Goal: Task Accomplishment & Management: Use online tool/utility

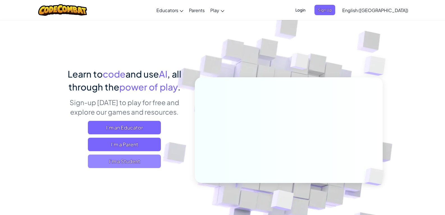
click at [120, 162] on span "I'm a Student" at bounding box center [124, 160] width 73 height 13
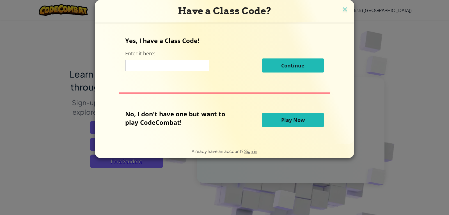
click at [148, 66] on input at bounding box center [167, 65] width 84 height 11
click at [274, 118] on button "Play Now" at bounding box center [293, 120] width 62 height 14
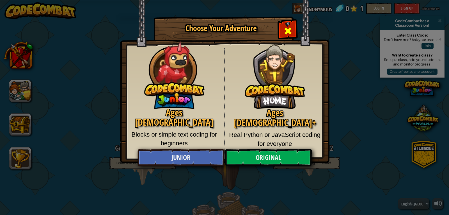
click at [288, 28] on span "Close modal" at bounding box center [287, 30] width 9 height 9
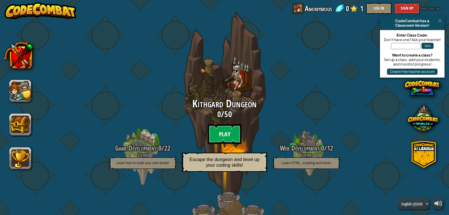
click at [225, 129] on btn "Play" at bounding box center [225, 134] width 34 height 20
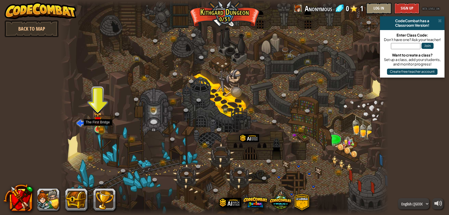
click at [98, 123] on img at bounding box center [97, 120] width 5 height 5
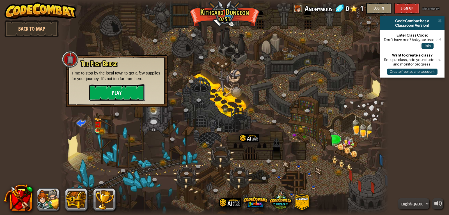
click at [112, 90] on button "Play" at bounding box center [117, 92] width 56 height 17
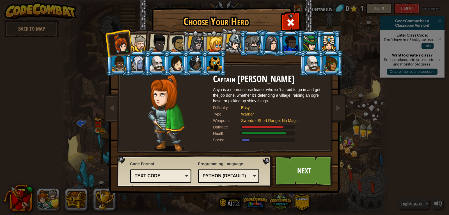
click at [144, 45] on li at bounding box center [156, 41] width 27 height 27
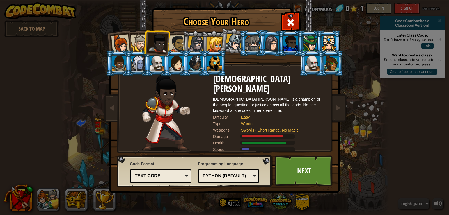
click at [271, 42] on div at bounding box center [272, 43] width 16 height 16
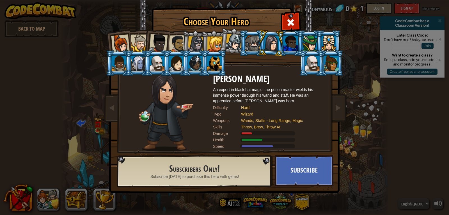
click at [200, 68] on div at bounding box center [195, 63] width 15 height 15
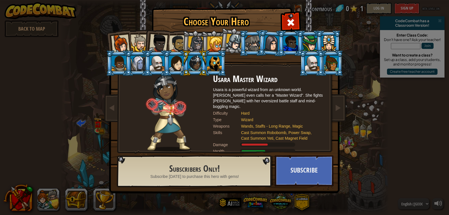
click at [308, 58] on div at bounding box center [312, 63] width 15 height 15
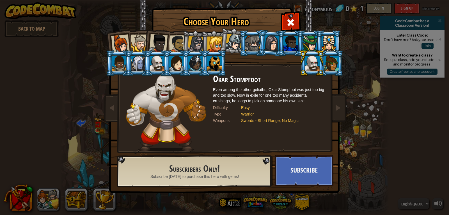
click at [290, 42] on div at bounding box center [290, 43] width 15 height 15
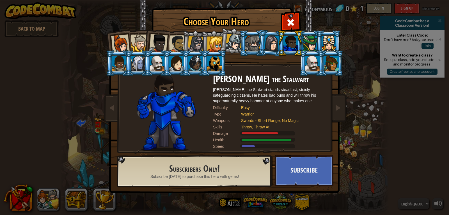
drag, startPoint x: 117, startPoint y: 43, endPoint x: 114, endPoint y: 44, distance: 3.1
click at [116, 44] on div at bounding box center [120, 44] width 19 height 19
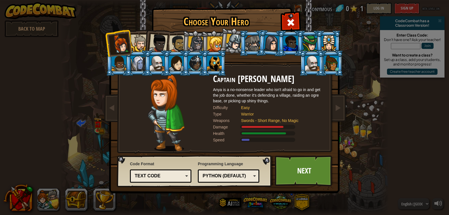
click at [136, 58] on div at bounding box center [138, 63] width 15 height 15
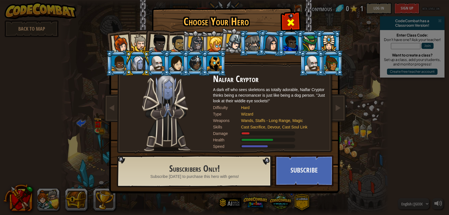
click at [295, 17] on div at bounding box center [291, 22] width 18 height 18
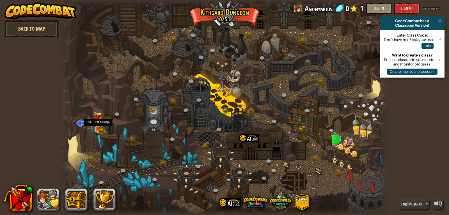
click at [100, 123] on img at bounding box center [97, 120] width 5 height 5
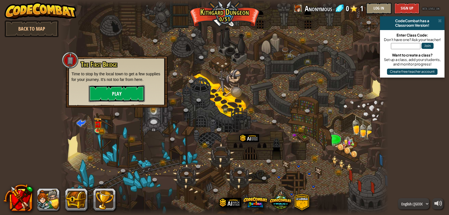
click at [115, 93] on button "Play" at bounding box center [117, 93] width 56 height 17
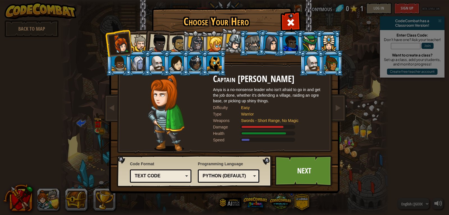
drag, startPoint x: 169, startPoint y: 65, endPoint x: 175, endPoint y: 65, distance: 6.5
click at [173, 65] on div at bounding box center [176, 63] width 15 height 15
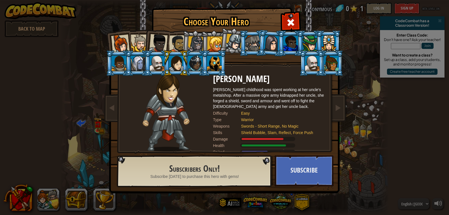
click at [216, 50] on div at bounding box center [214, 43] width 15 height 15
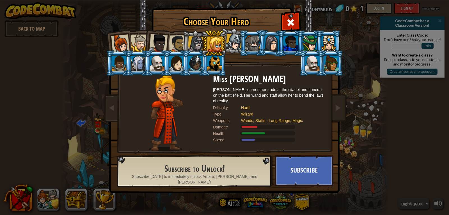
click at [194, 38] on div at bounding box center [196, 44] width 16 height 16
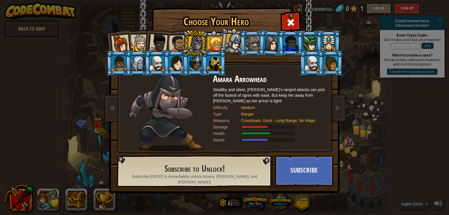
click at [210, 50] on li at bounding box center [213, 63] width 25 height 26
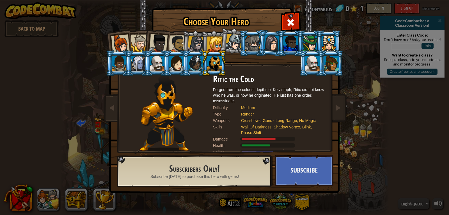
click at [208, 41] on div at bounding box center [214, 43] width 15 height 15
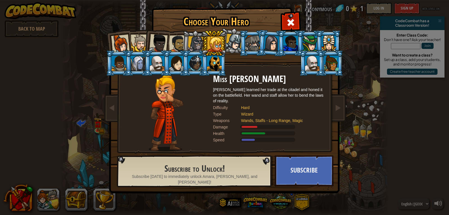
click at [119, 40] on div at bounding box center [120, 44] width 19 height 19
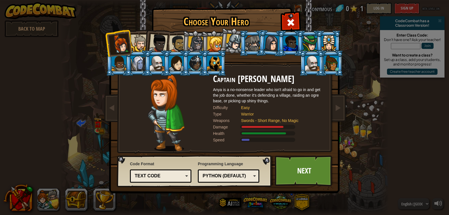
click at [250, 39] on div at bounding box center [252, 43] width 15 height 15
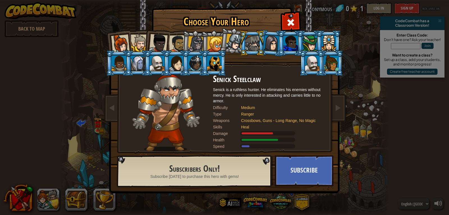
click at [235, 36] on div at bounding box center [234, 42] width 17 height 17
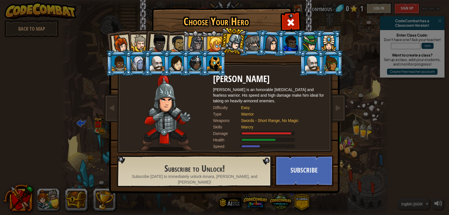
click at [335, 44] on div at bounding box center [329, 43] width 15 height 15
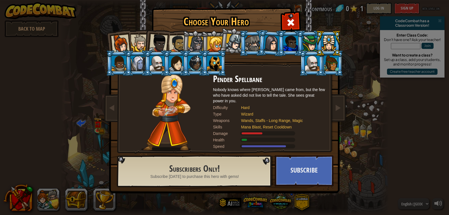
click at [332, 60] on div at bounding box center [331, 63] width 15 height 15
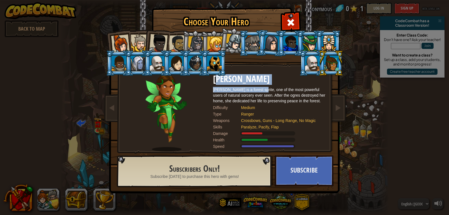
drag, startPoint x: 223, startPoint y: 82, endPoint x: 264, endPoint y: 87, distance: 41.8
click at [264, 87] on div "[PERSON_NAME] [PERSON_NAME] is a forest sprite, one of the most powerful users …" at bounding box center [269, 112] width 112 height 77
drag, startPoint x: 267, startPoint y: 78, endPoint x: 273, endPoint y: 81, distance: 7.3
click at [268, 77] on h2 "[PERSON_NAME]" at bounding box center [269, 79] width 112 height 10
click at [113, 39] on div at bounding box center [120, 44] width 19 height 19
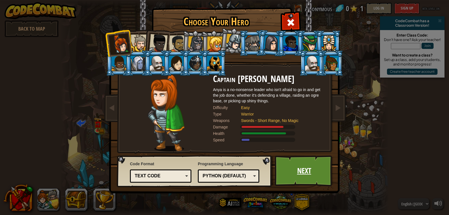
click at [316, 176] on link "Next" at bounding box center [304, 170] width 59 height 31
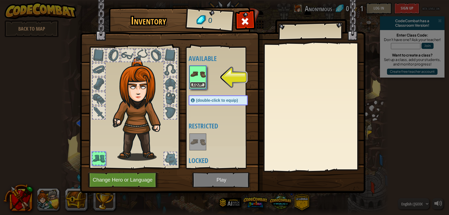
click at [194, 84] on button "Equip" at bounding box center [198, 85] width 16 height 6
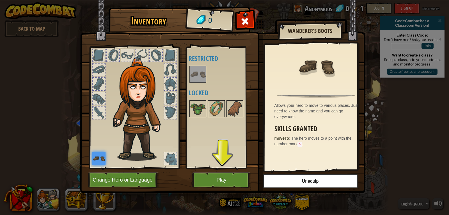
drag, startPoint x: 96, startPoint y: 157, endPoint x: 134, endPoint y: 169, distance: 39.5
click at [96, 157] on img at bounding box center [98, 158] width 13 height 13
click at [219, 180] on button "Play" at bounding box center [221, 179] width 59 height 15
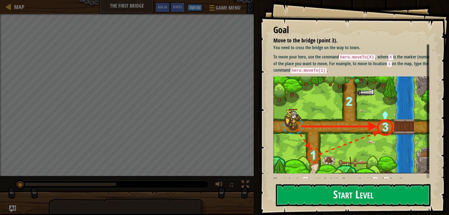
click at [376, 194] on button "Start Level" at bounding box center [353, 195] width 155 height 22
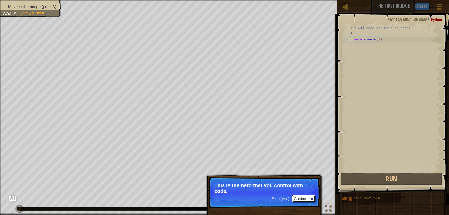
click at [297, 195] on button "Continue" at bounding box center [303, 198] width 23 height 7
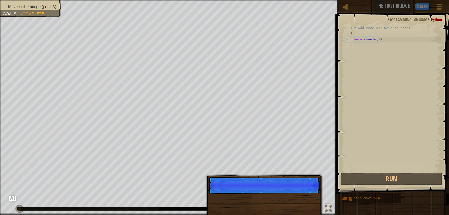
scroll to position [3, 0]
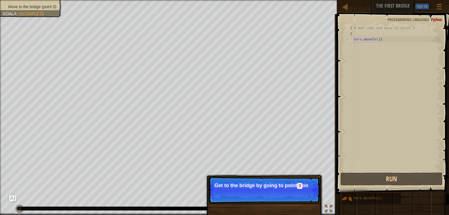
click at [301, 192] on p "Skip (esc) Continue Get to the bridge by going to point 3 on" at bounding box center [263, 189] width 111 height 26
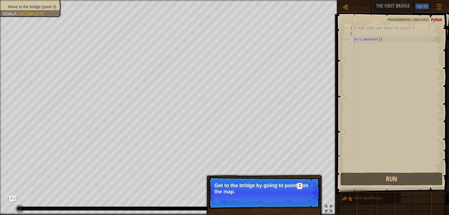
click at [300, 192] on p "Get to the bridge by going to point 3 on the map." at bounding box center [264, 188] width 100 height 12
click at [299, 193] on p "Get to the bridge by going to point 3 on the map." at bounding box center [264, 188] width 100 height 12
click at [302, 197] on button "Continue" at bounding box center [303, 198] width 23 height 7
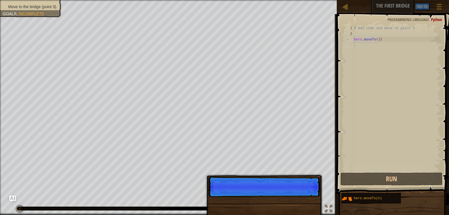
click at [305, 196] on p "Skip (esc) Continue" at bounding box center [263, 186] width 111 height 20
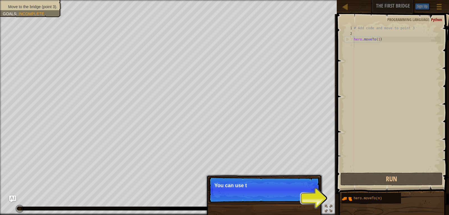
click at [306, 196] on p "Skip (esc) Continue You can use t" at bounding box center [263, 189] width 111 height 26
click at [306, 196] on p "Skip (esc) Continue You can use these met" at bounding box center [263, 189] width 111 height 26
click at [306, 196] on p "Skip (esc) Continue You can use these methods." at bounding box center [263, 189] width 111 height 26
click at [306, 196] on p "Skip (esc) Continue You can use these methods. Right n" at bounding box center [263, 189] width 111 height 26
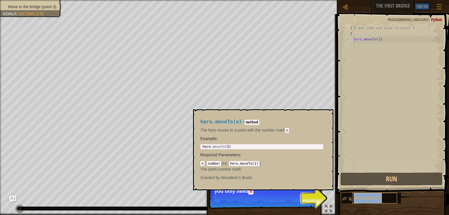
click at [358, 196] on div "hero.moveTo(n)" at bounding box center [374, 197] width 45 height 11
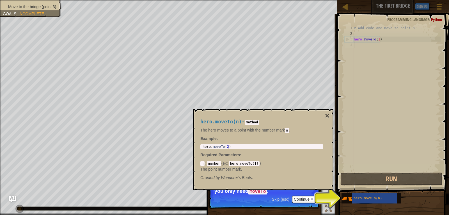
click at [252, 164] on code "hero.moveTo(1)" at bounding box center [244, 163] width 31 height 5
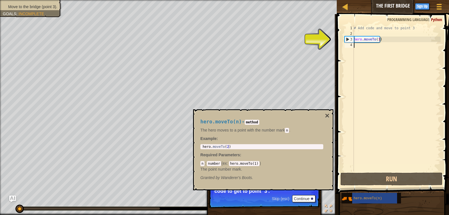
click at [354, 46] on div "# Add code and move to point 3 hero . moveTo ( 1 )" at bounding box center [397, 103] width 88 height 157
drag, startPoint x: 346, startPoint y: 46, endPoint x: 353, endPoint y: 45, distance: 6.6
click at [352, 45] on div "4" at bounding box center [349, 45] width 9 height 6
click at [349, 38] on div "3" at bounding box center [349, 39] width 9 height 6
click at [348, 38] on div "3" at bounding box center [349, 39] width 9 height 6
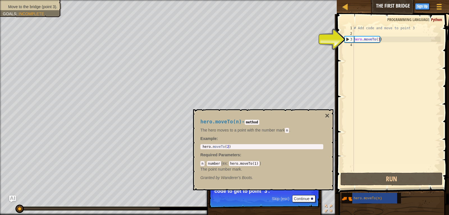
click at [345, 41] on div "3" at bounding box center [349, 39] width 9 height 6
type textarea "hero.moveTo(1)"
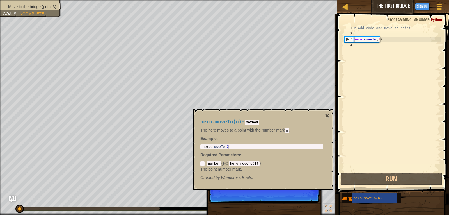
click at [340, 41] on span at bounding box center [393, 96] width 117 height 196
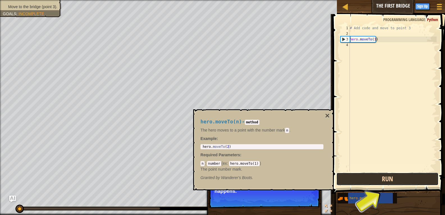
click at [396, 179] on button "Run" at bounding box center [387, 178] width 102 height 13
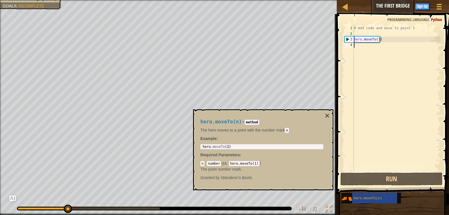
click at [352, 45] on div "4" at bounding box center [349, 45] width 9 height 6
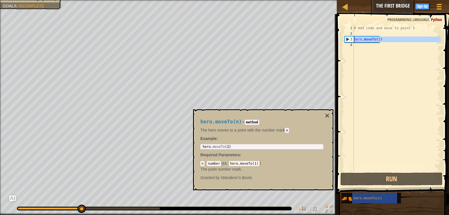
click at [348, 42] on div "3" at bounding box center [349, 39] width 9 height 6
type textarea "hero.moveTo(1)"
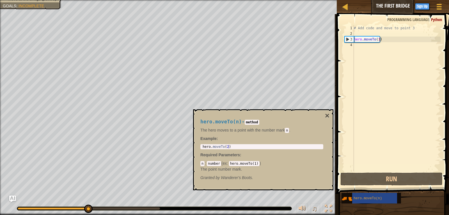
drag, startPoint x: 349, startPoint y: 42, endPoint x: 354, endPoint y: 49, distance: 8.4
click at [352, 47] on div "4" at bounding box center [349, 45] width 9 height 6
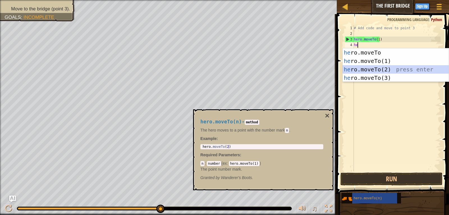
click at [364, 68] on div "he ro.moveTo press enter he ro.moveTo(1) press enter he ro.moveTo(2) press ente…" at bounding box center [396, 73] width 106 height 51
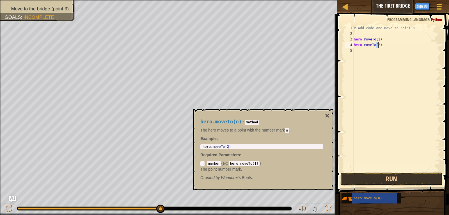
type textarea "hero.moveTo(2)"
click at [393, 177] on button "Run" at bounding box center [391, 178] width 102 height 13
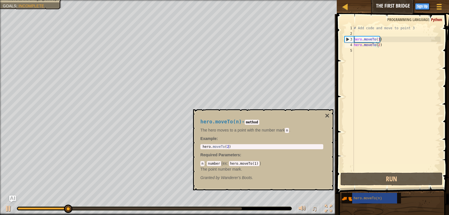
click at [324, 112] on div "hero.moveTo(n) - method The hero moves to a point with the number [PERSON_NAME]…" at bounding box center [263, 149] width 140 height 81
click at [326, 115] on button "×" at bounding box center [327, 116] width 4 height 8
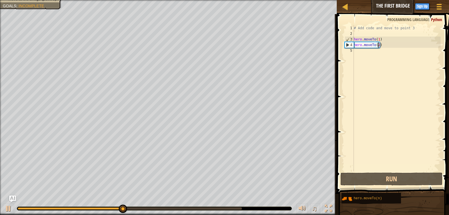
click at [347, 49] on div "5" at bounding box center [349, 51] width 9 height 6
click at [357, 51] on div "# Add code and move to point 3 hero . moveTo ( 1 ) hero . moveTo ( 2 )" at bounding box center [397, 103] width 88 height 157
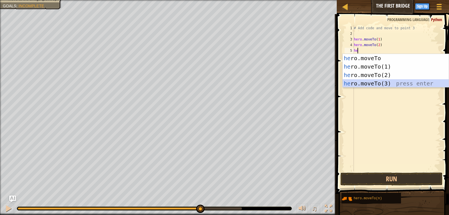
click at [382, 82] on div "he ro.moveTo press enter he ro.moveTo(1) press enter he ro.moveTo(2) press ente…" at bounding box center [396, 79] width 106 height 51
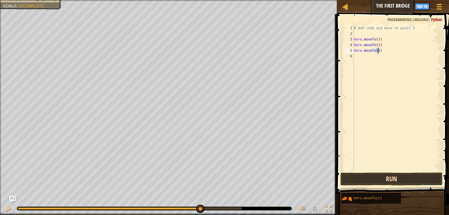
type textarea "hero.moveTo(3)"
click at [401, 181] on button "Run" at bounding box center [391, 178] width 102 height 13
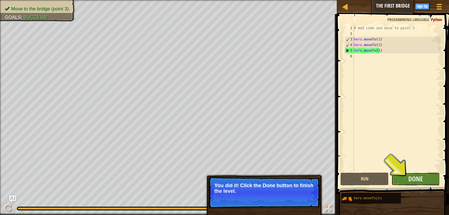
click at [425, 177] on button "Done" at bounding box center [415, 178] width 48 height 13
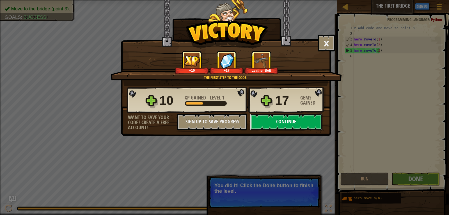
click at [279, 118] on button "Continue" at bounding box center [286, 121] width 72 height 17
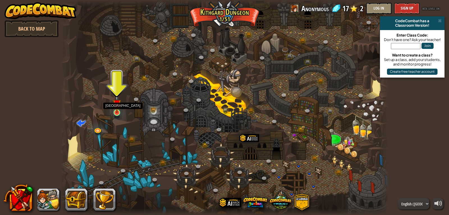
click at [115, 107] on img at bounding box center [117, 103] width 8 height 19
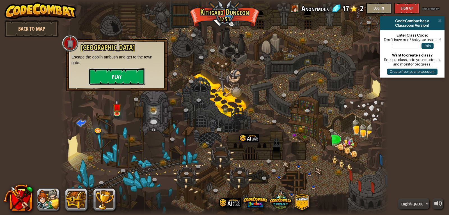
click at [111, 77] on button "Play" at bounding box center [117, 76] width 56 height 17
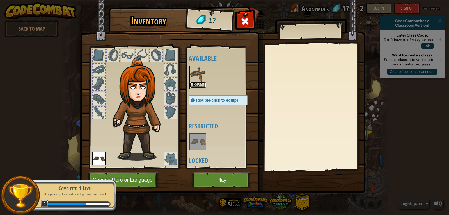
click at [198, 85] on button "Equip" at bounding box center [198, 85] width 16 height 6
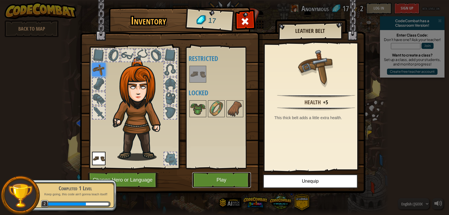
click at [212, 182] on button "Play" at bounding box center [221, 179] width 59 height 15
